Goal: Information Seeking & Learning: Learn about a topic

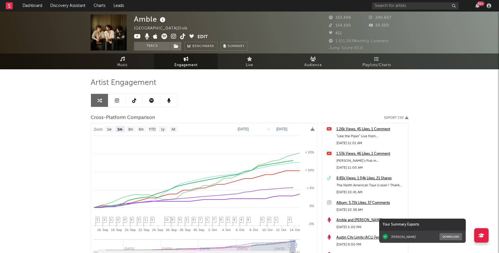
select select "1m"
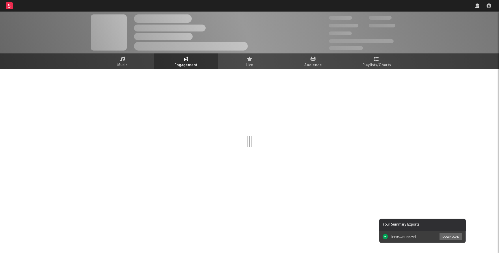
select select "1w"
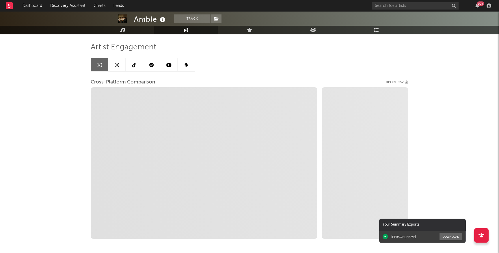
select select "1m"
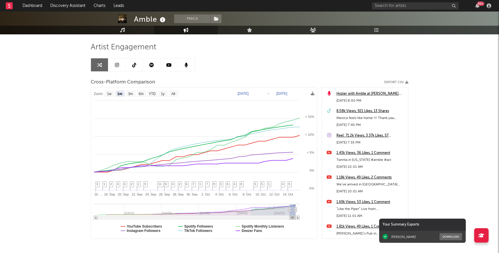
scroll to position [62, 0]
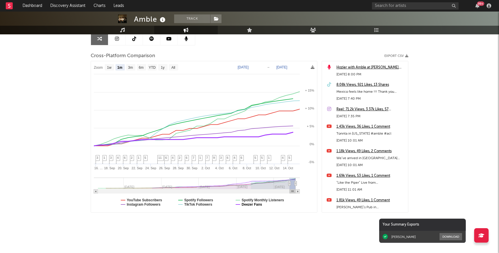
click at [259, 205] on text "Deezer Fans" at bounding box center [252, 204] width 21 height 4
select select "1m"
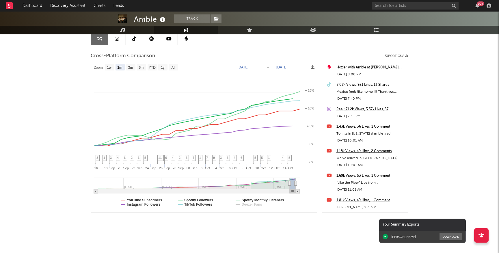
click at [348, 86] on div "8.08k Views, 921 Likes, 13 Shares" at bounding box center [370, 84] width 69 height 7
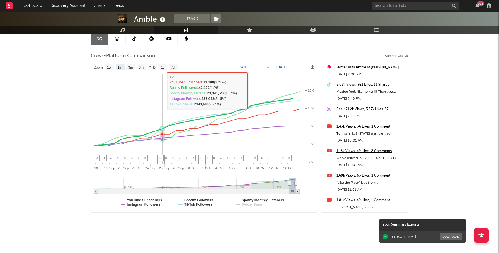
scroll to position [0, 0]
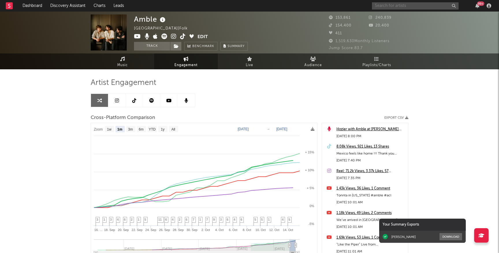
click at [380, 6] on input "text" at bounding box center [415, 5] width 87 height 7
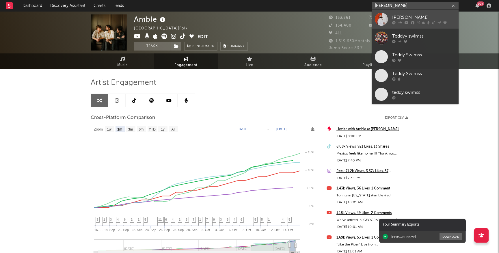
type input "teddy swims"
click at [394, 25] on link "[PERSON_NAME]" at bounding box center [415, 19] width 87 height 19
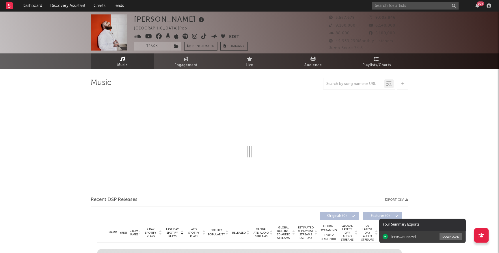
select select "6m"
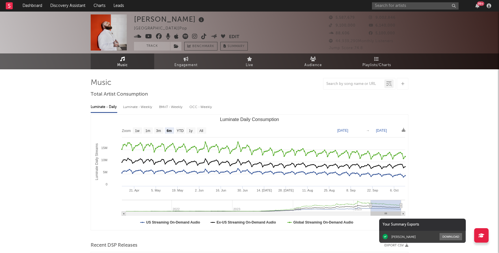
select select "6m"
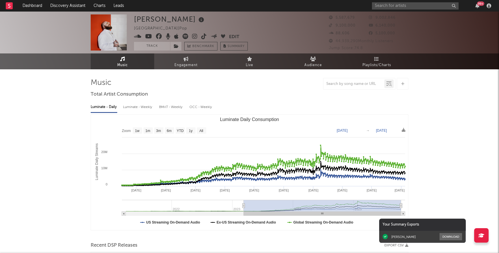
drag, startPoint x: 370, startPoint y: 205, endPoint x: 234, endPoint y: 208, distance: 136.6
click at [243, 208] on icon "Luminate Daily Consumption" at bounding box center [244, 206] width 2 height 4
type input "2023-01-06"
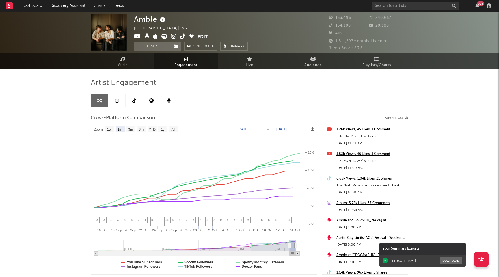
select select "1m"
drag, startPoint x: 290, startPoint y: 117, endPoint x: 290, endPoint y: 111, distance: 6.1
click at [290, 115] on div "Cross-Platform Comparison Export CSV" at bounding box center [250, 118] width 318 height 10
click at [413, 1] on div "99 +" at bounding box center [432, 6] width 121 height 12
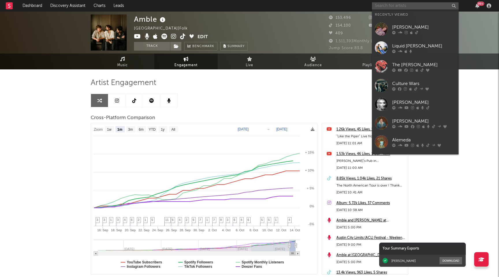
click at [413, 5] on input "text" at bounding box center [415, 5] width 87 height 7
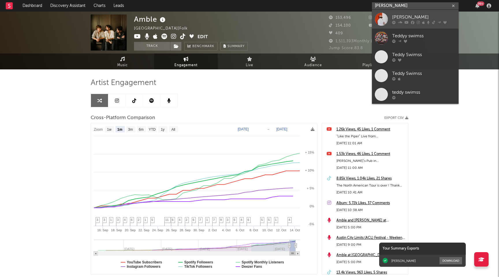
type input "teddy swims"
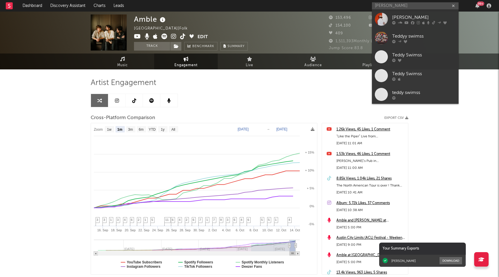
click at [423, 17] on div "[PERSON_NAME]" at bounding box center [424, 17] width 64 height 7
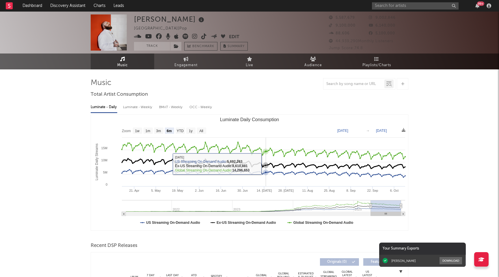
select select "6m"
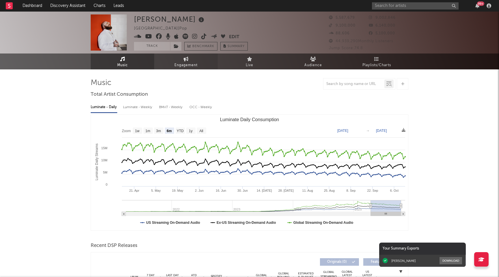
click at [184, 62] on span "Engagement" at bounding box center [185, 65] width 23 height 7
select select "1w"
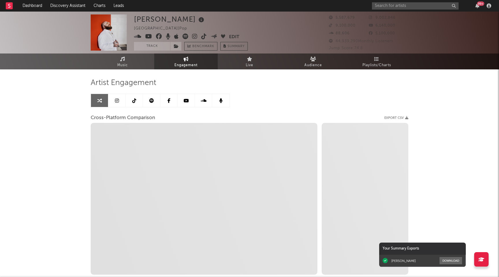
select select "1m"
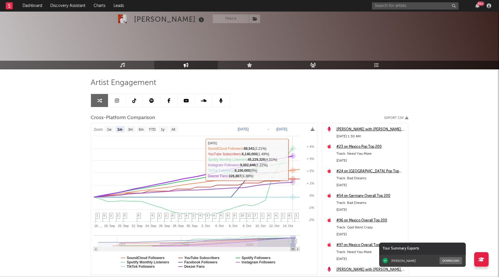
scroll to position [38, 0]
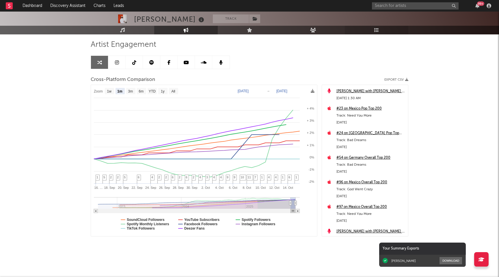
click at [379, 29] on link "Playlists/Charts" at bounding box center [377, 30] width 64 height 9
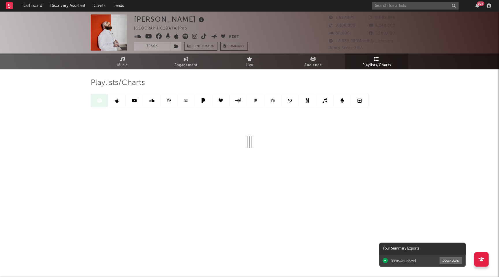
click at [115, 98] on icon at bounding box center [116, 100] width 3 height 5
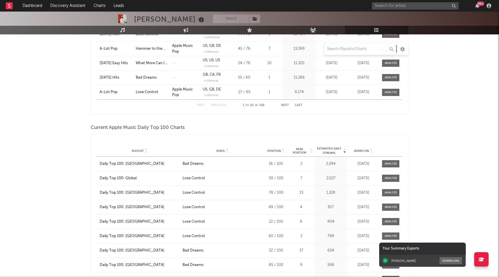
scroll to position [449, 0]
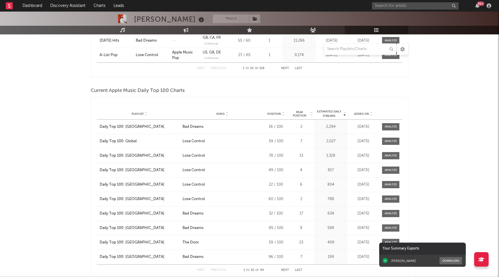
click at [278, 113] on span "Position" at bounding box center [274, 113] width 14 height 3
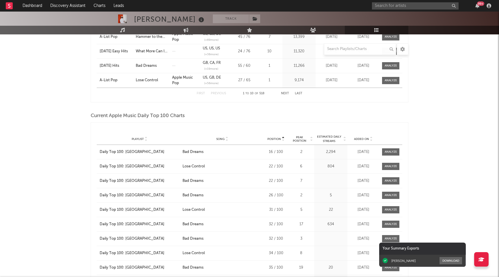
scroll to position [0, 0]
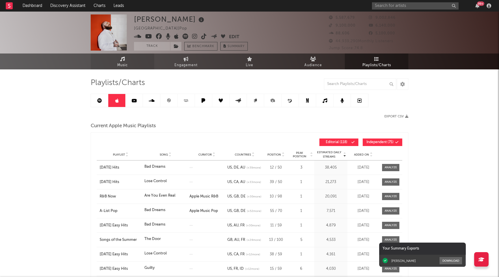
click at [127, 66] on span "Music" at bounding box center [122, 65] width 11 height 7
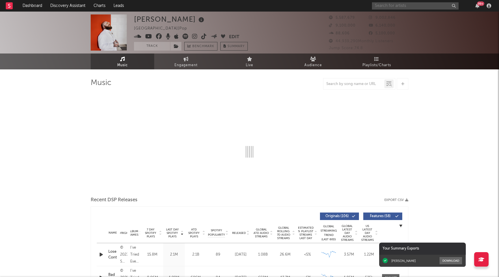
click at [377, 8] on input "text" at bounding box center [415, 5] width 87 height 7
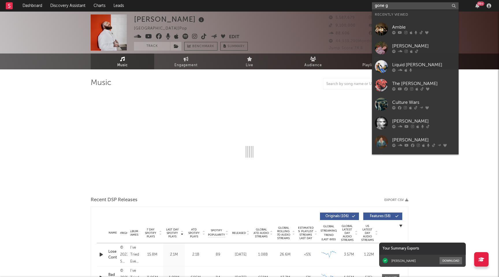
type input "gone go"
select select "6m"
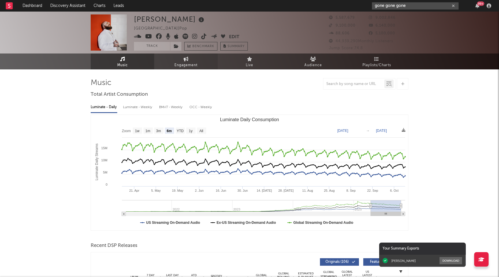
type input "gone gone gone"
click at [191, 64] on span "Engagement" at bounding box center [185, 65] width 23 height 7
select select "1w"
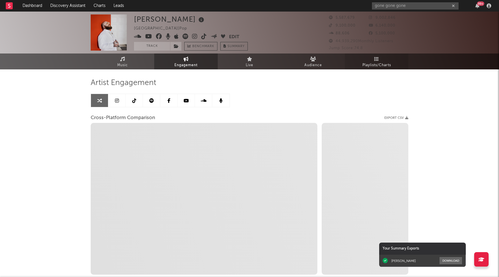
click at [372, 59] on link "Playlists/Charts" at bounding box center [377, 61] width 64 height 16
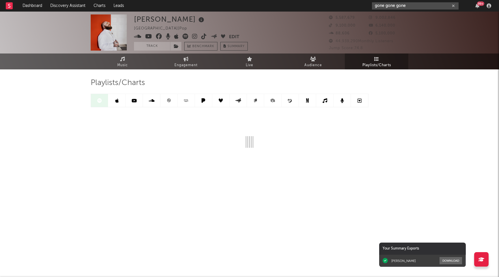
click at [394, 7] on input "gone gone gone" at bounding box center [415, 5] width 87 height 7
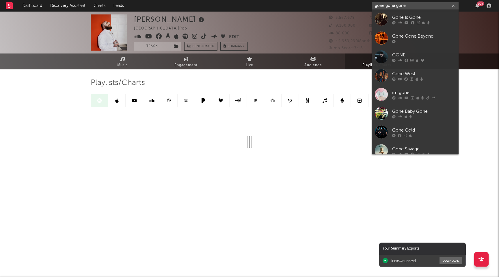
click at [394, 7] on input "gone gone gone" at bounding box center [415, 5] width 87 height 7
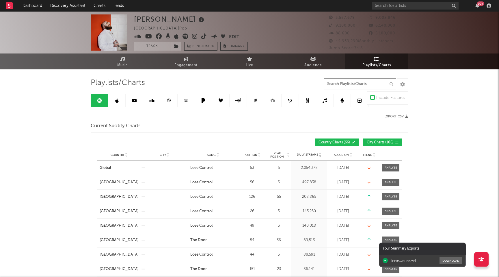
click at [348, 86] on input "text" at bounding box center [360, 84] width 72 height 12
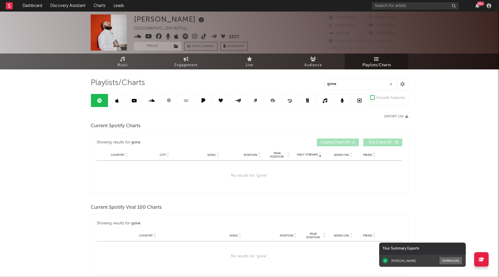
click at [122, 97] on link at bounding box center [116, 100] width 17 height 13
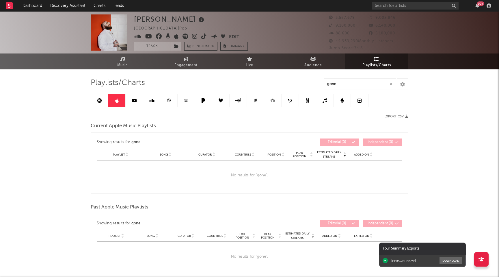
click at [138, 98] on link at bounding box center [134, 100] width 17 height 13
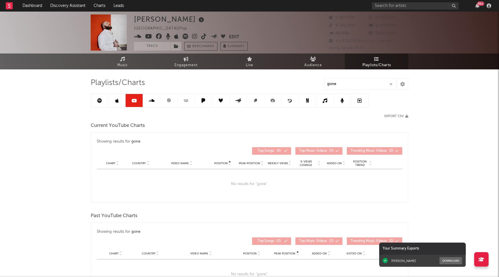
click at [100, 96] on link at bounding box center [99, 100] width 17 height 13
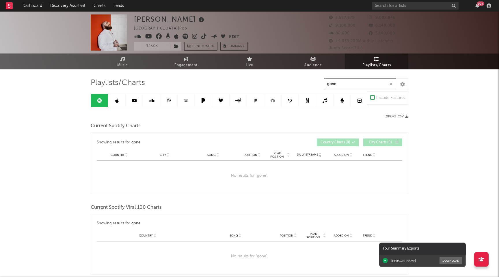
click at [338, 83] on input "gone" at bounding box center [360, 84] width 72 height 12
type input "gone gone gone"
click at [352, 87] on input "gone gone gone" at bounding box center [360, 84] width 72 height 12
click at [353, 87] on input "gone gone gone" at bounding box center [360, 84] width 72 height 12
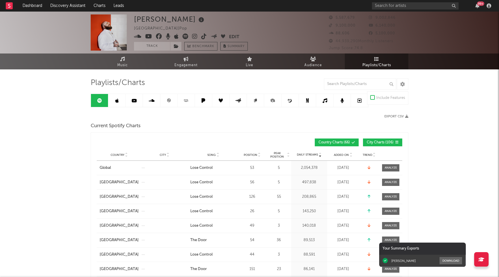
click at [133, 99] on icon at bounding box center [134, 100] width 5 height 5
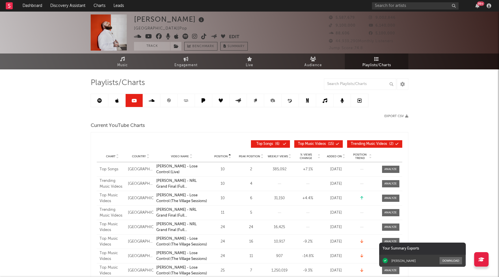
click at [146, 99] on link at bounding box center [151, 100] width 17 height 13
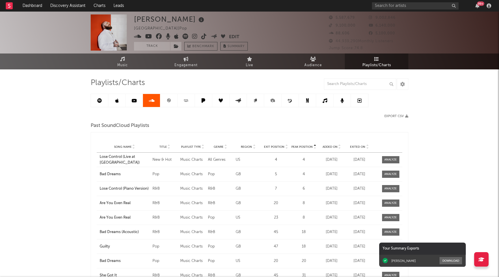
click at [164, 98] on link at bounding box center [168, 100] width 17 height 13
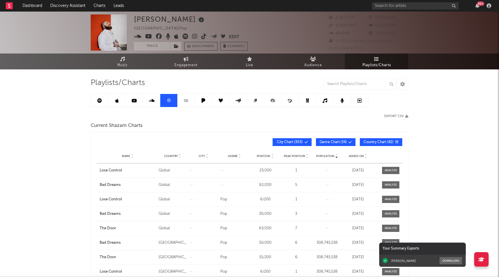
click at [183, 102] on icon at bounding box center [186, 100] width 7 height 4
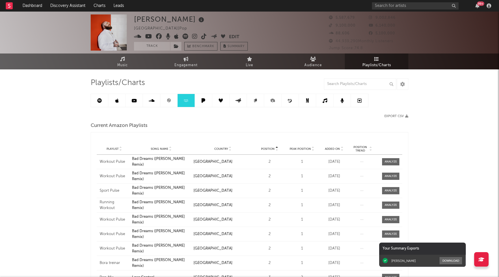
click at [174, 100] on link at bounding box center [168, 100] width 17 height 13
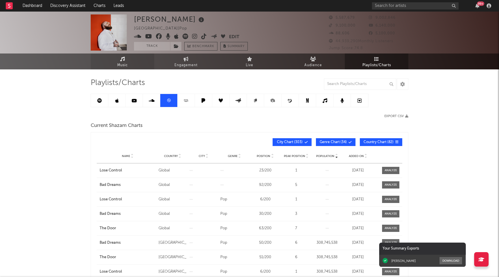
click at [124, 66] on span "Music" at bounding box center [122, 65] width 11 height 7
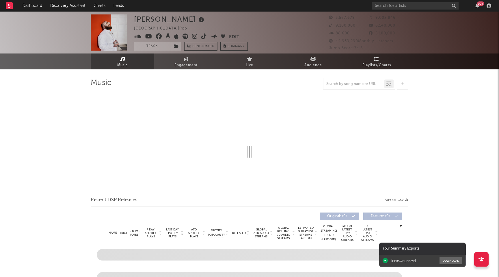
select select "6m"
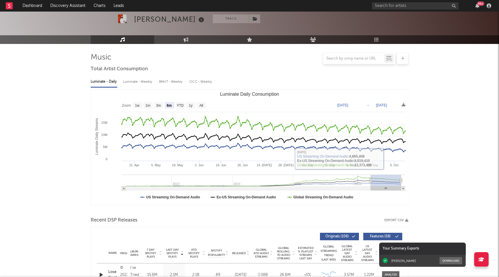
scroll to position [197, 0]
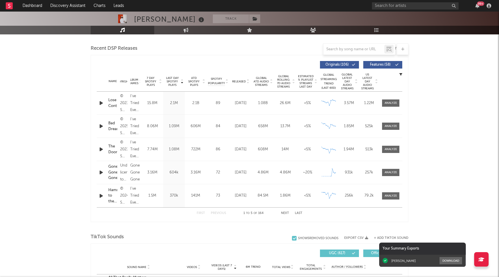
click at [180, 80] on icon at bounding box center [181, 80] width 3 height 2
click at [249, 79] on div "Name Copyright Label Album Names Composer Names 7 Day Spotify Plays Last Day Sp…" at bounding box center [249, 81] width 305 height 20
click at [249, 81] on icon at bounding box center [247, 82] width 3 height 2
click at [386, 105] on span at bounding box center [390, 102] width 17 height 7
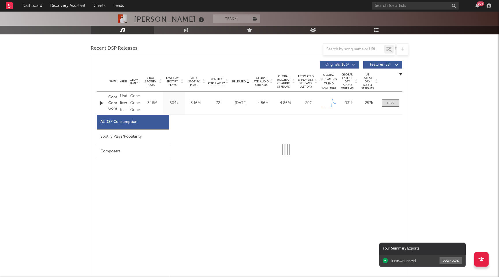
select select "1w"
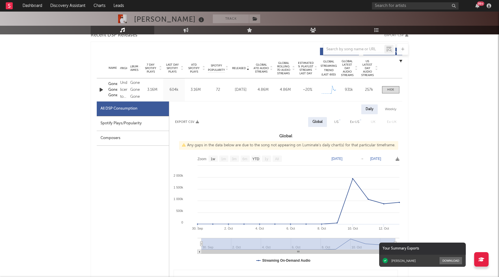
scroll to position [218, 0]
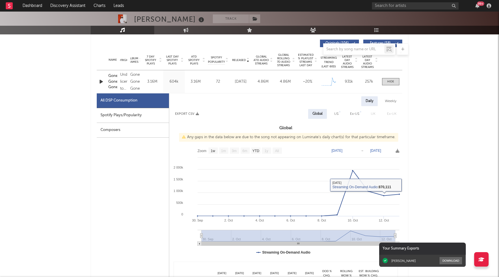
click at [336, 116] on div "US" at bounding box center [336, 113] width 4 height 7
select select "1w"
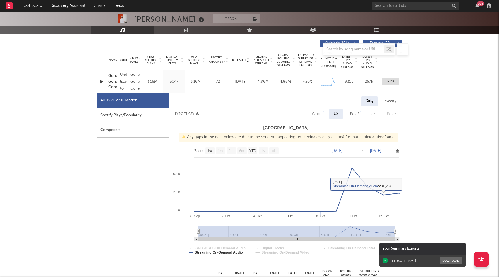
click at [322, 113] on div "Global" at bounding box center [317, 113] width 10 height 7
select select "1w"
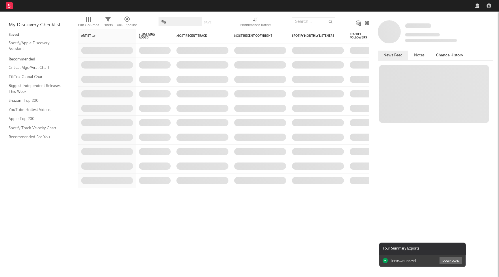
click at [405, 7] on nav "Dashboard Discovery Assistant Charts Leads" at bounding box center [249, 6] width 499 height 12
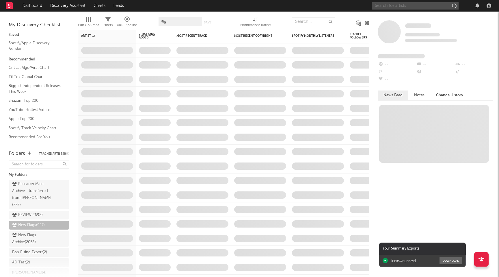
click at [406, 5] on input "text" at bounding box center [415, 5] width 87 height 7
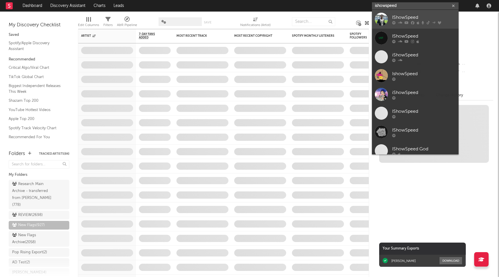
type input "ishowspeed"
click at [403, 19] on div "IShowSpeed" at bounding box center [424, 17] width 64 height 7
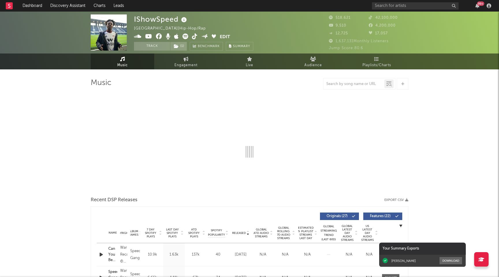
select select "6m"
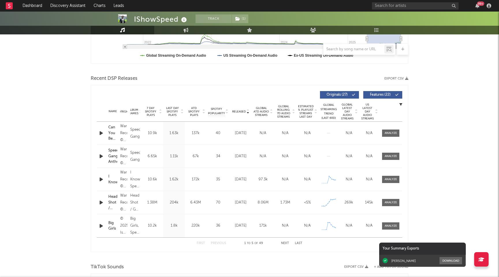
scroll to position [166, 0]
click at [182, 110] on icon at bounding box center [181, 111] width 3 height 2
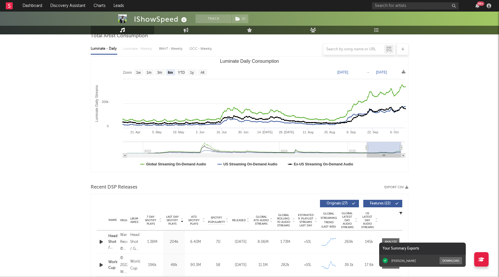
scroll to position [59, 0]
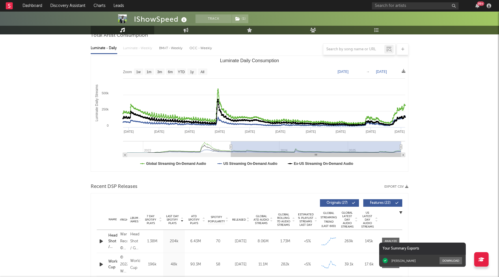
drag, startPoint x: 367, startPoint y: 147, endPoint x: 189, endPoint y: 151, distance: 177.6
click at [189, 151] on g "Luminate Daily Consumption" at bounding box center [264, 149] width 282 height 16
type input "[DATE]"
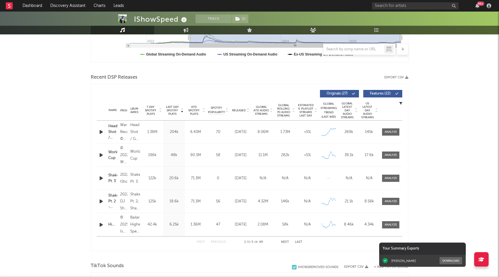
scroll to position [0, 0]
